Goal: Task Accomplishment & Management: Use online tool/utility

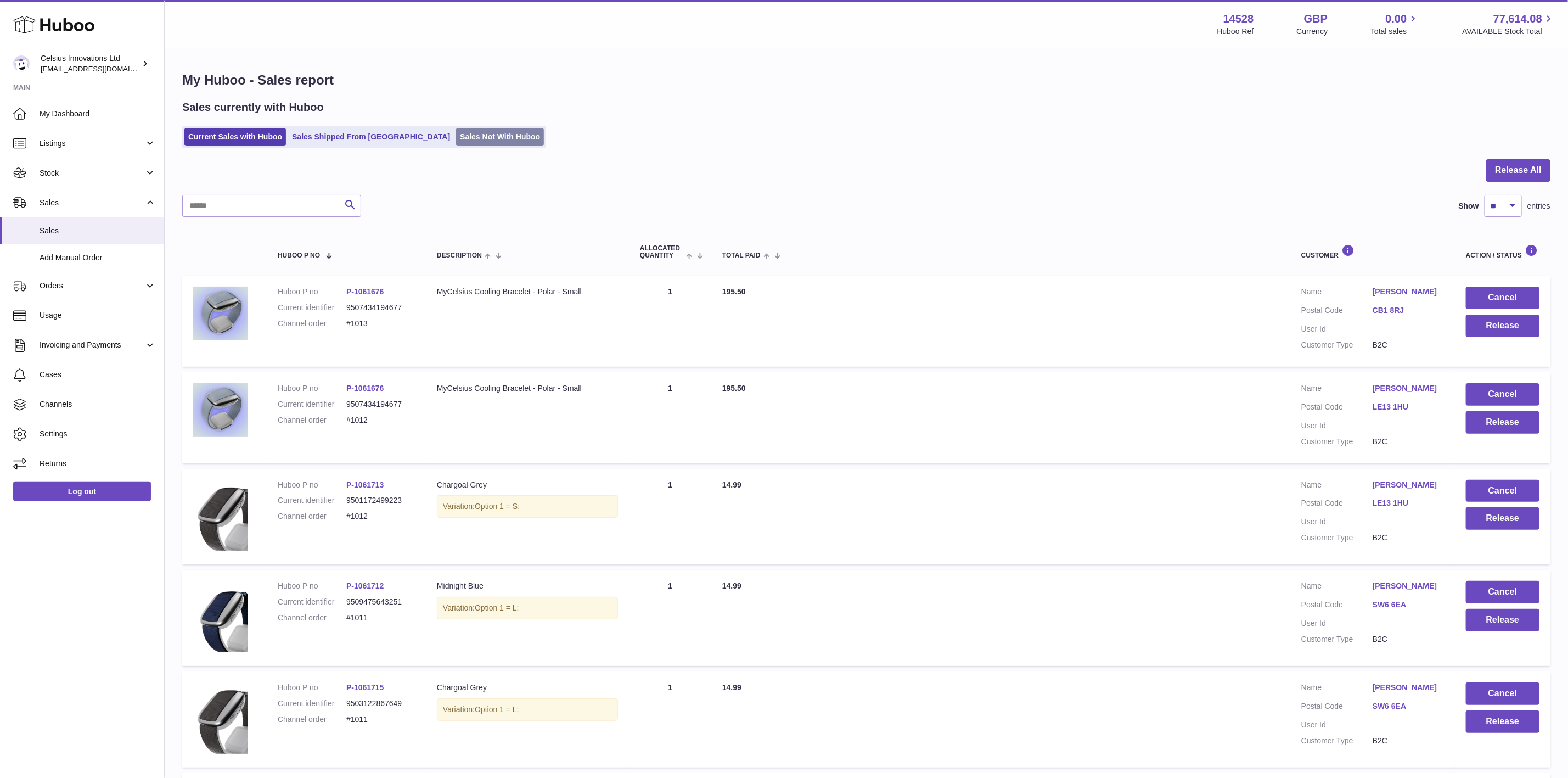
click at [456, 132] on link "Sales Not With Huboo" at bounding box center [500, 137] width 88 height 18
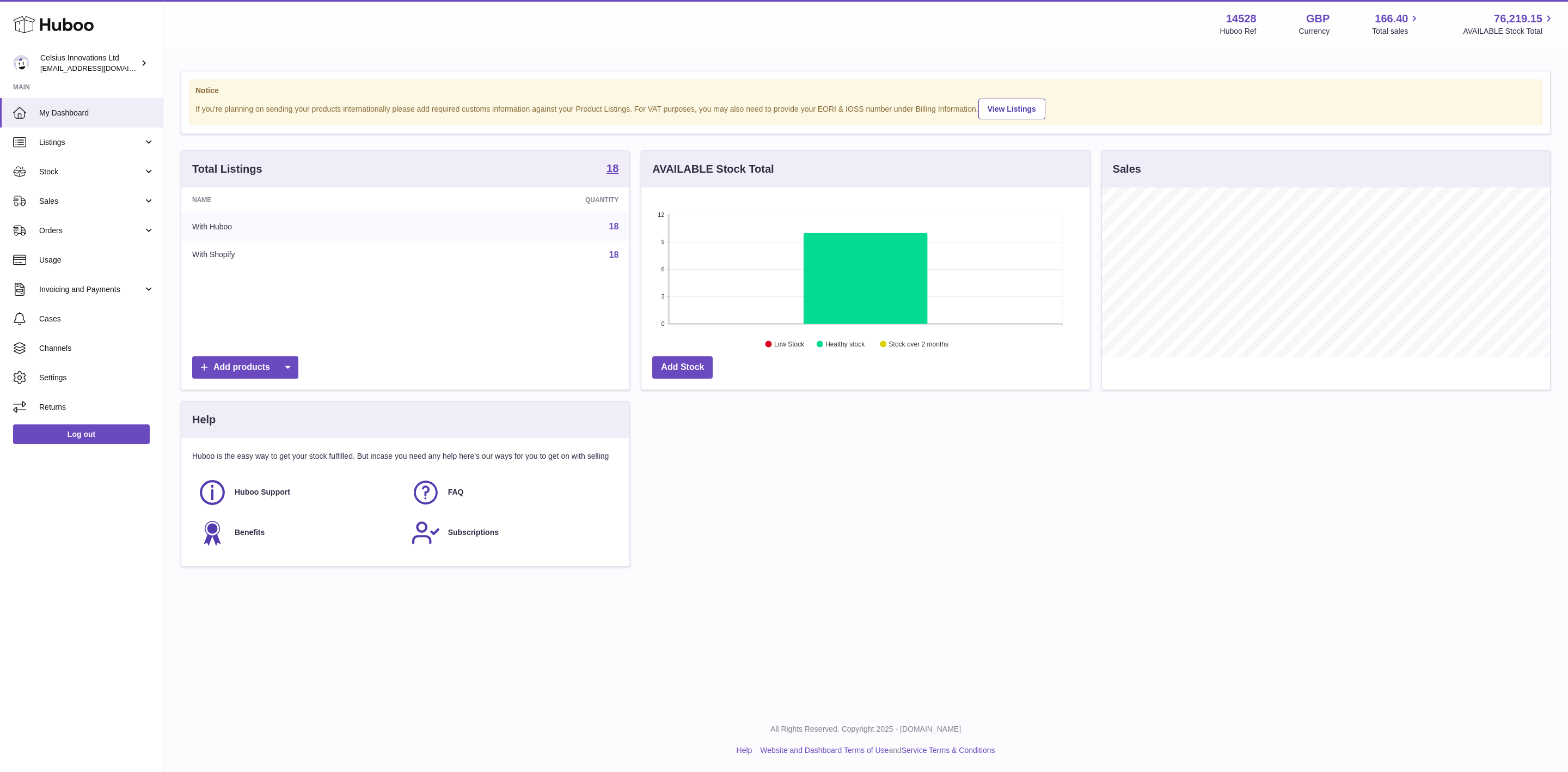
scroll to position [170, 447]
click at [79, 211] on link "Sales" at bounding box center [81, 200] width 162 height 29
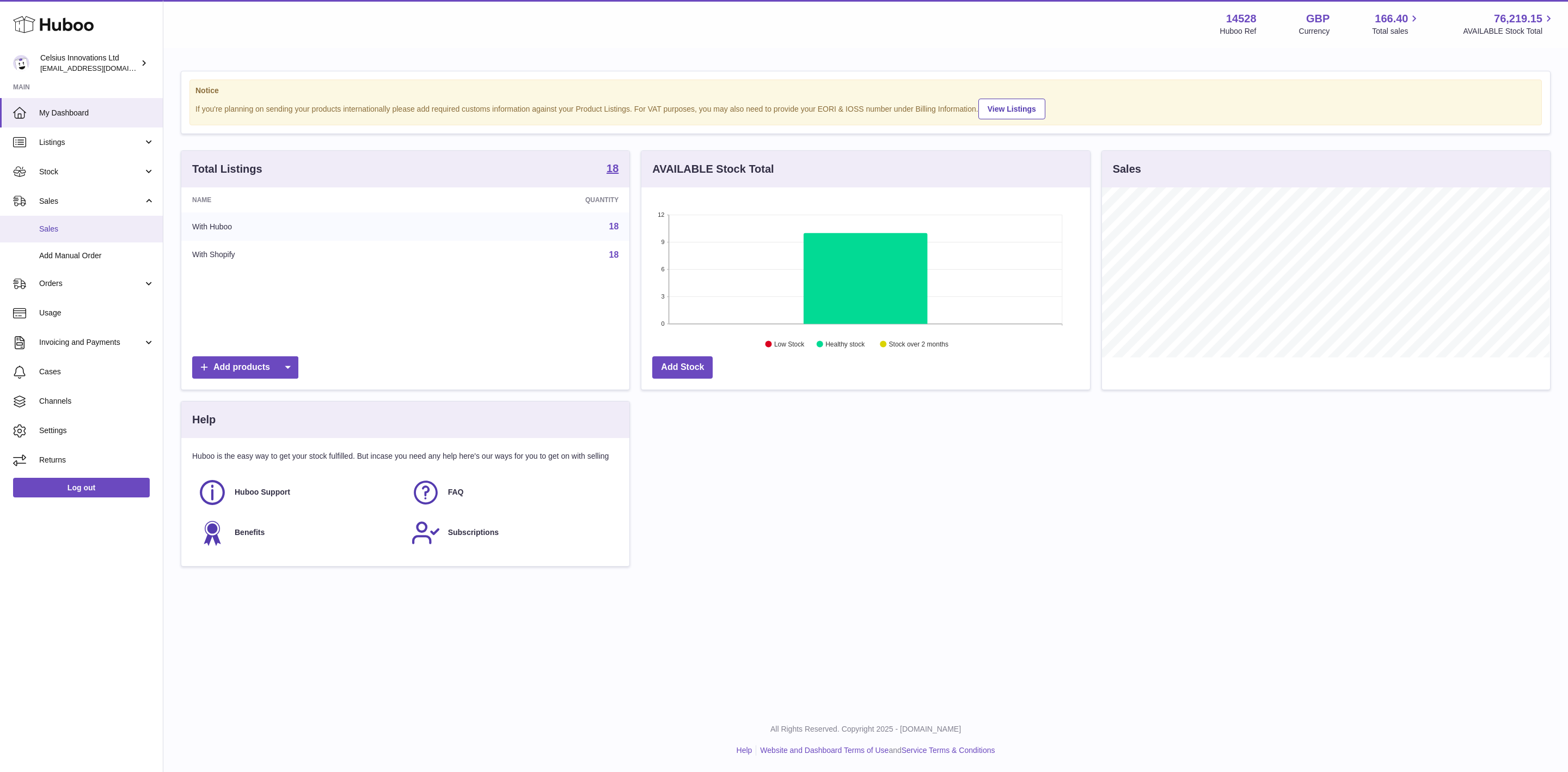
click at [84, 229] on span "Sales" at bounding box center [97, 229] width 116 height 11
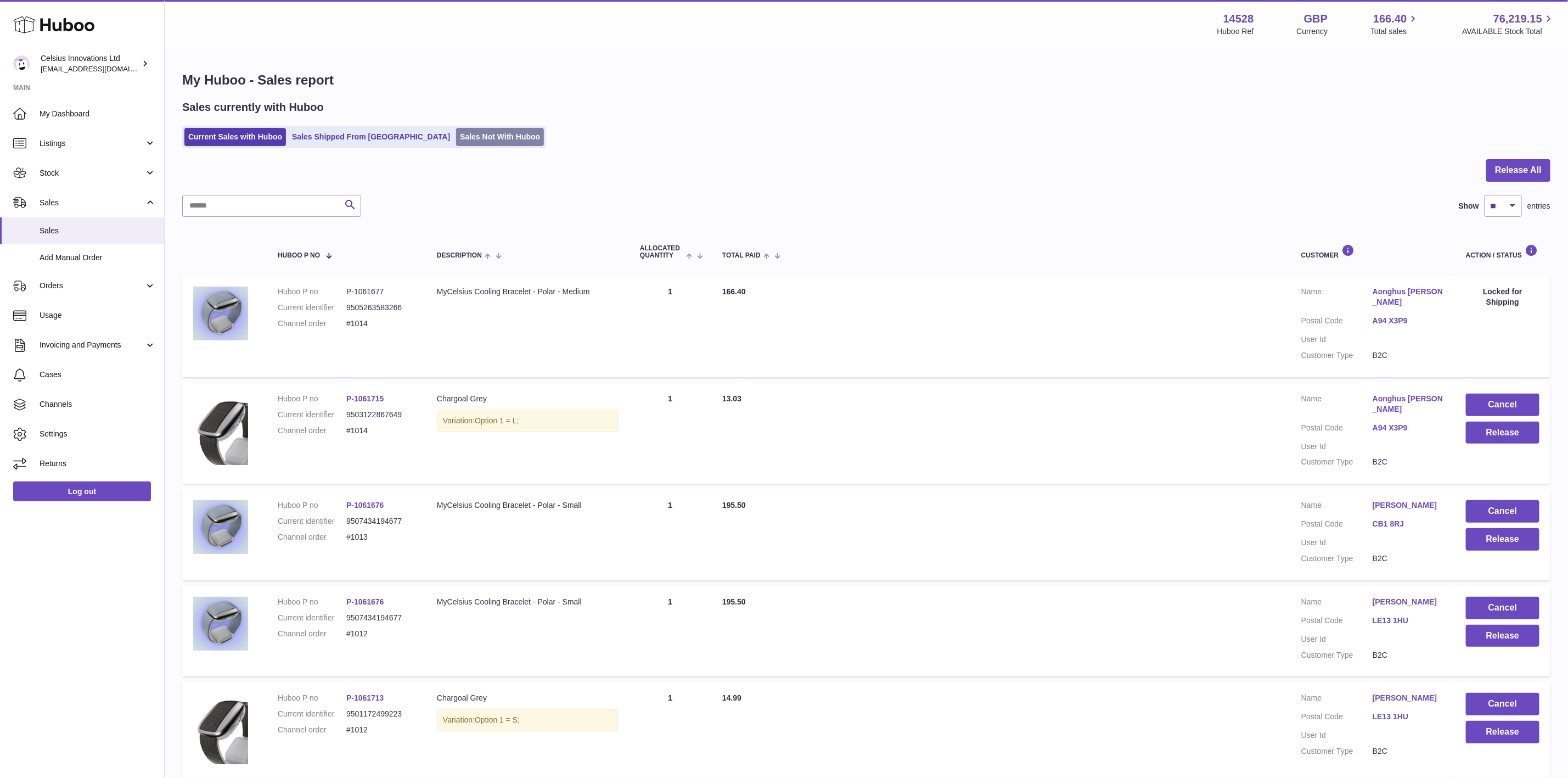
click at [486, 139] on link "Sales Not With Huboo" at bounding box center [500, 137] width 88 height 18
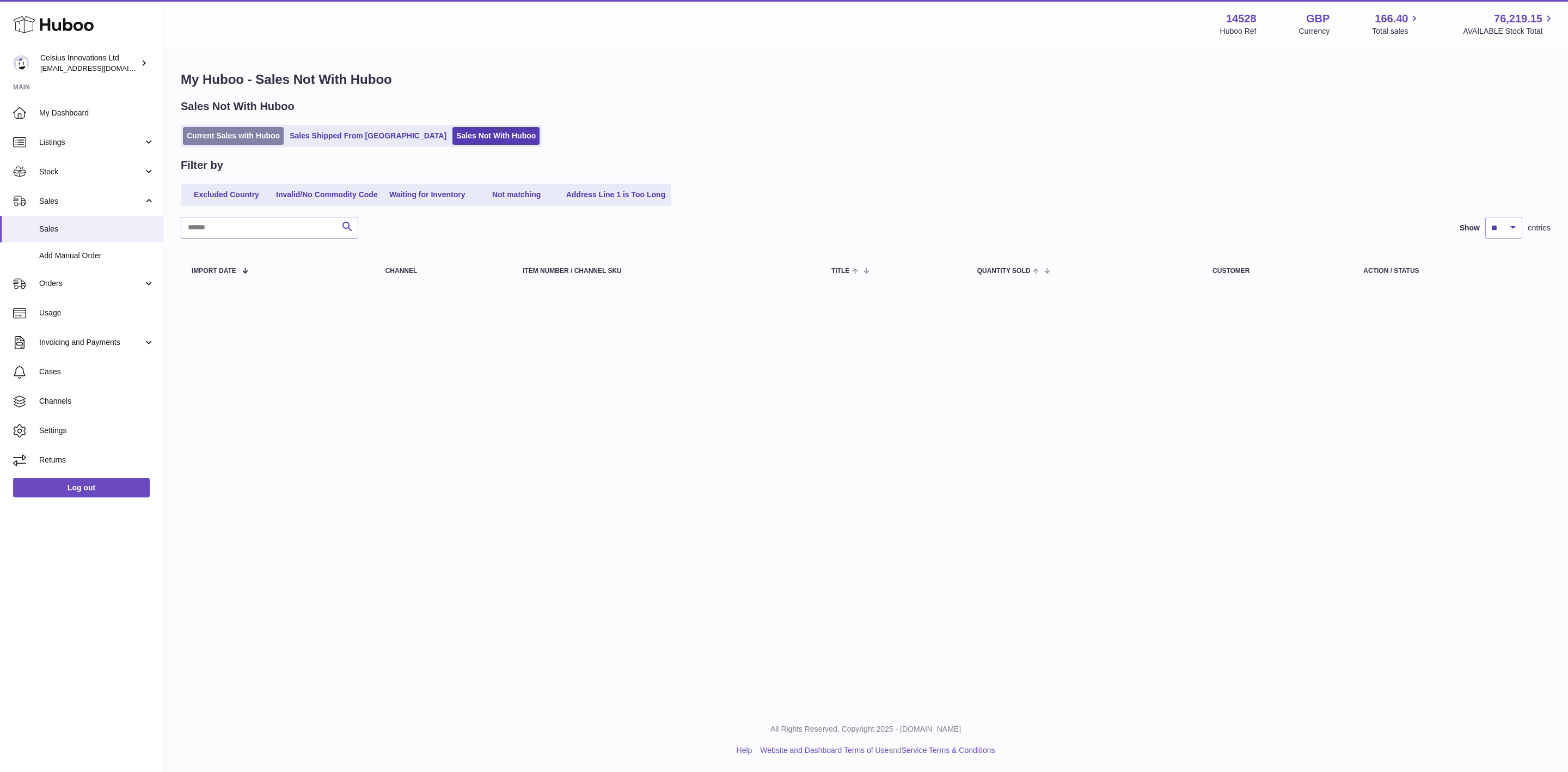
click at [240, 139] on link "Current Sales with Huboo" at bounding box center [233, 136] width 101 height 18
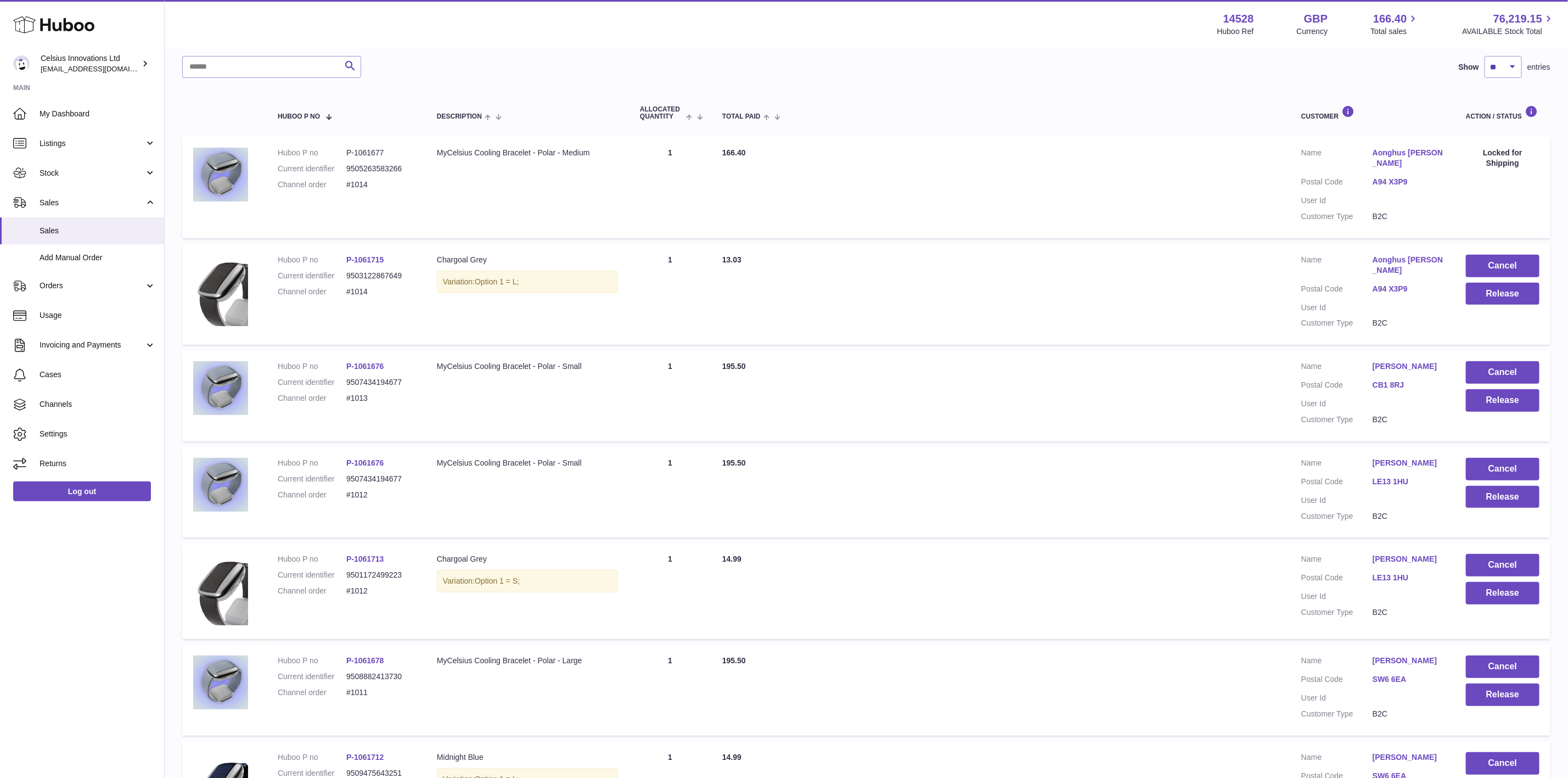
scroll to position [82, 0]
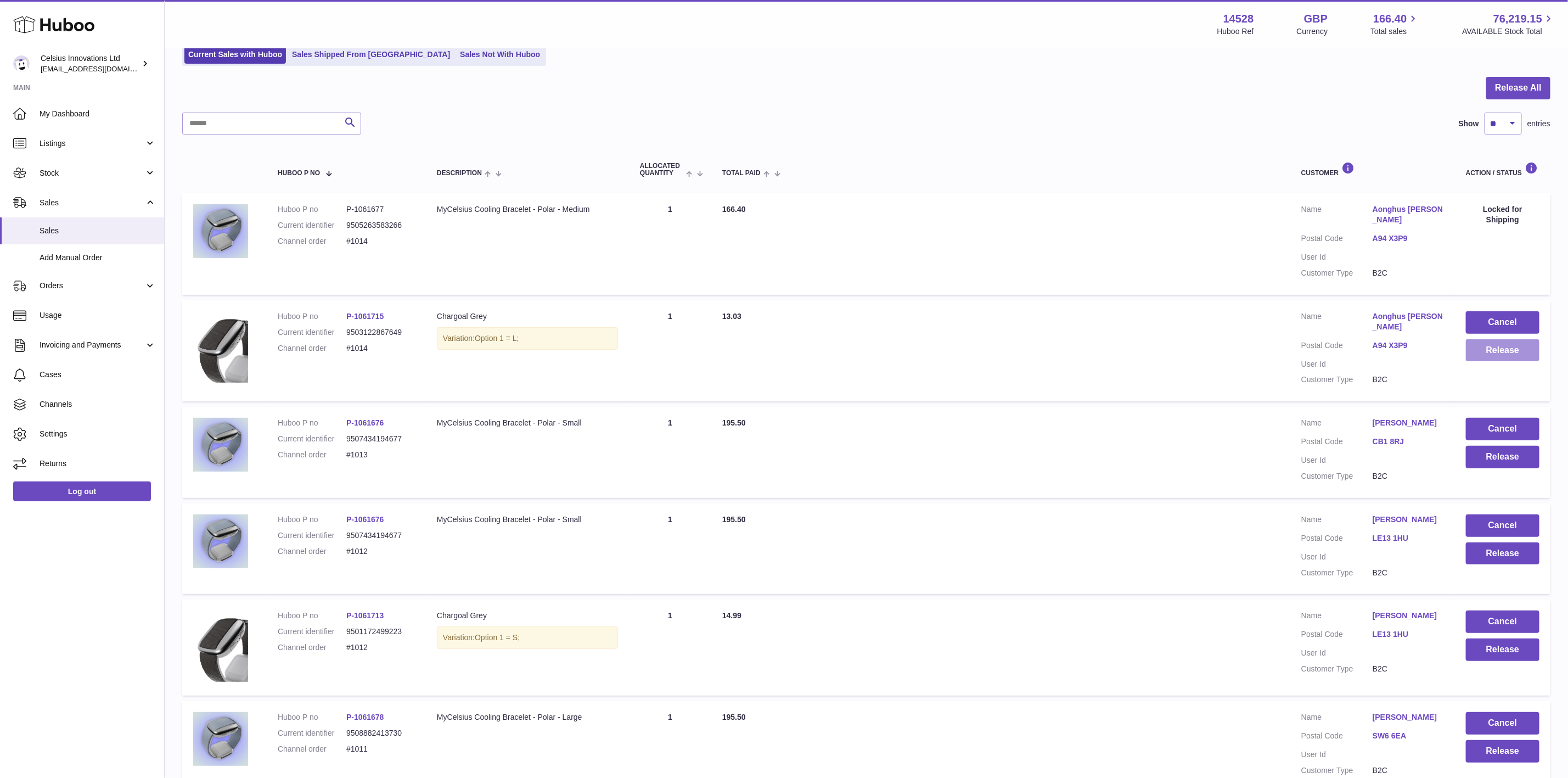
click at [1496, 353] on button "Release" at bounding box center [1503, 351] width 74 height 23
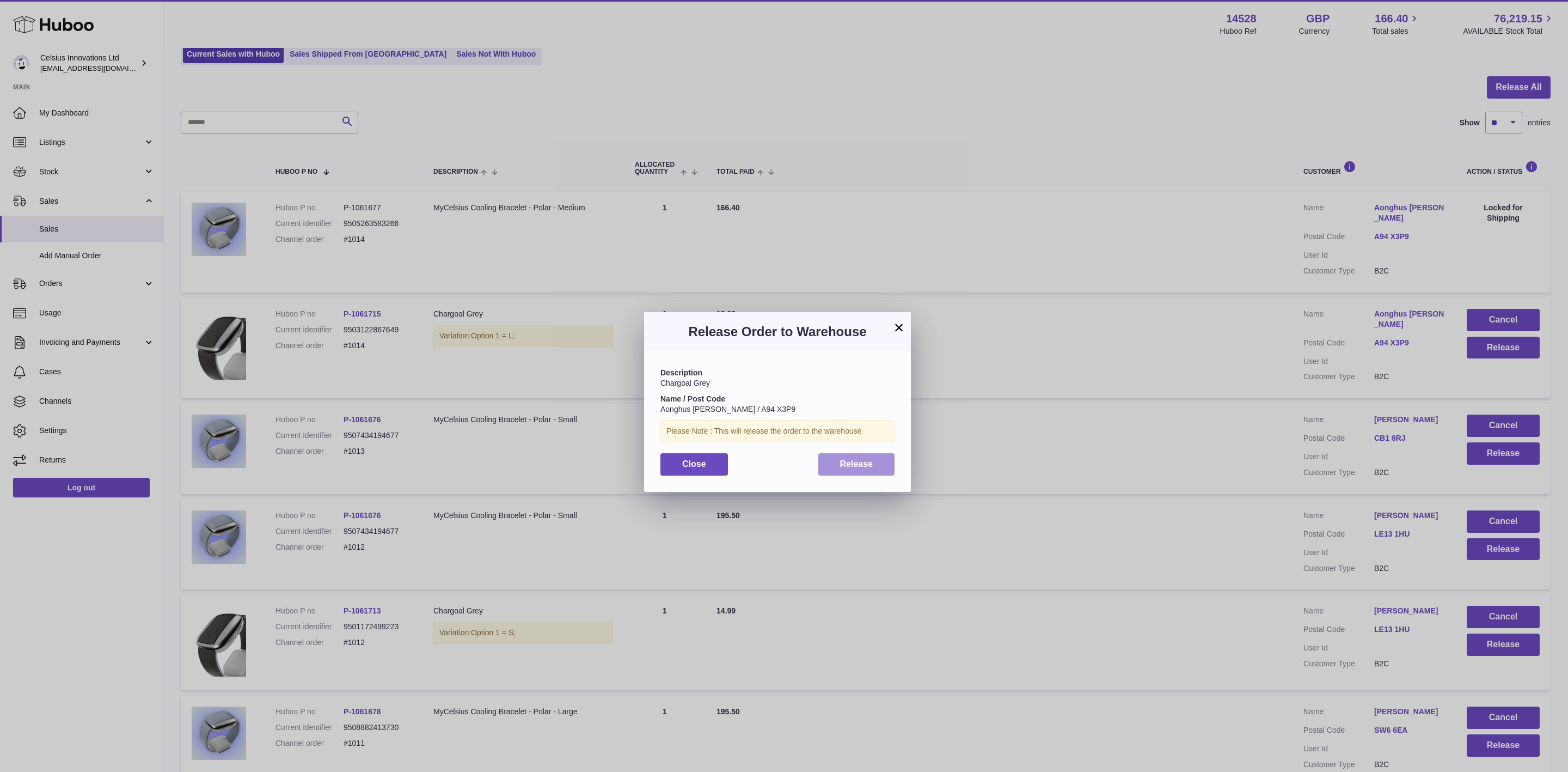
click at [856, 466] on span "Release" at bounding box center [857, 464] width 33 height 9
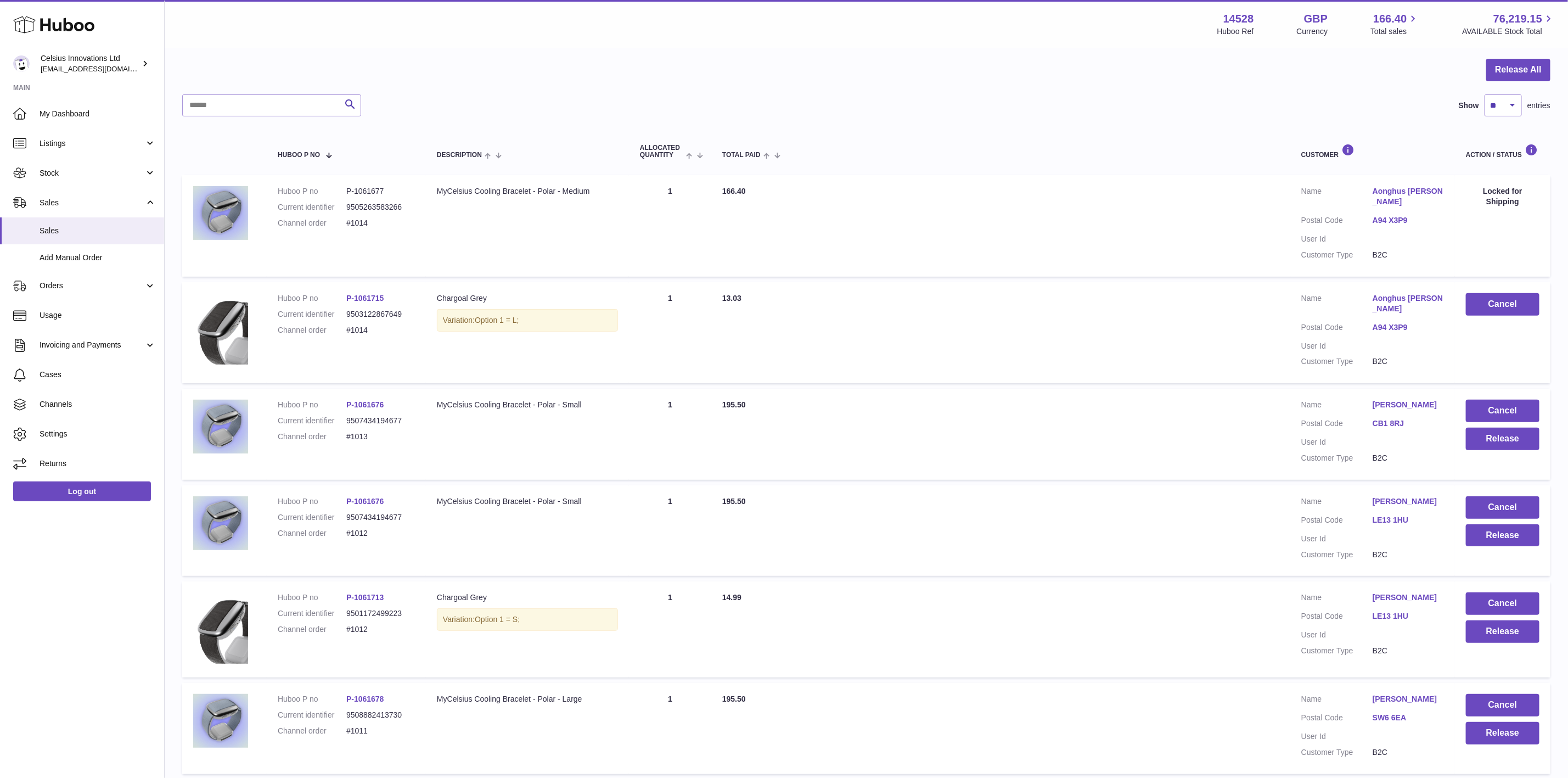
scroll to position [0, 0]
